Goal: Find specific page/section: Find specific page/section

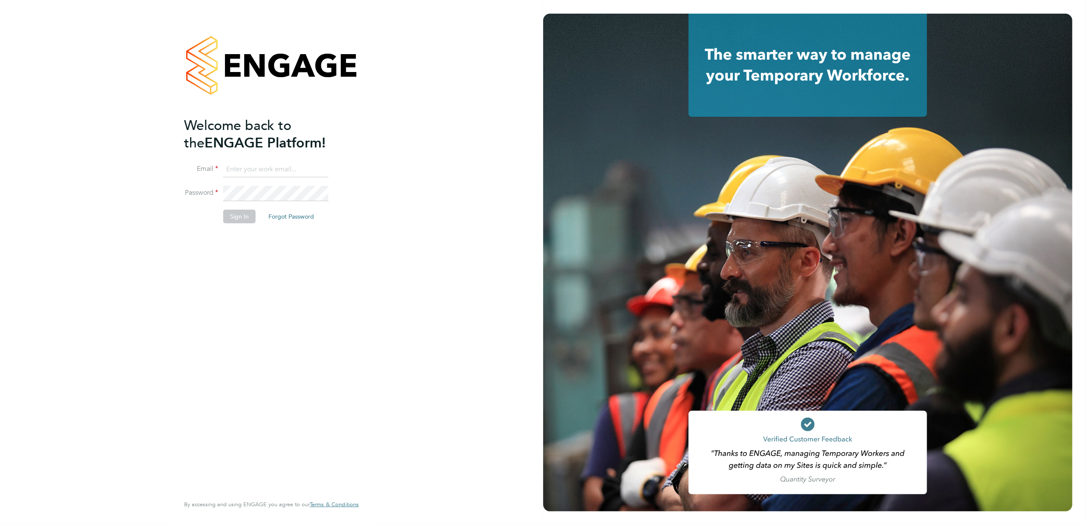
click at [248, 169] on input at bounding box center [275, 169] width 105 height 15
type input "[EMAIL_ADDRESS][PERSON_NAME][DOMAIN_NAME]"
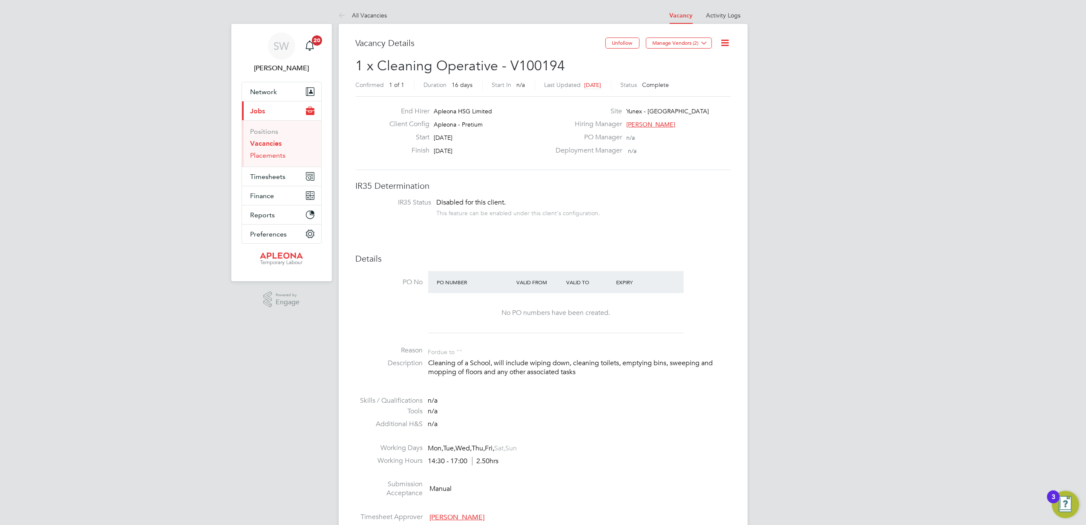
click at [263, 156] on link "Placements" at bounding box center [268, 155] width 35 height 8
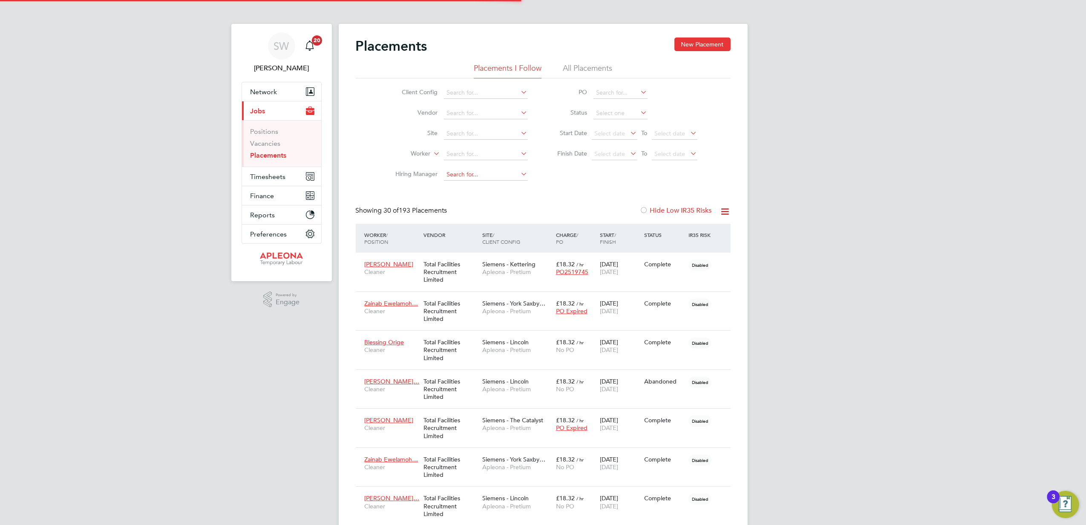
scroll to position [24, 60]
